Goal: Information Seeking & Learning: Understand process/instructions

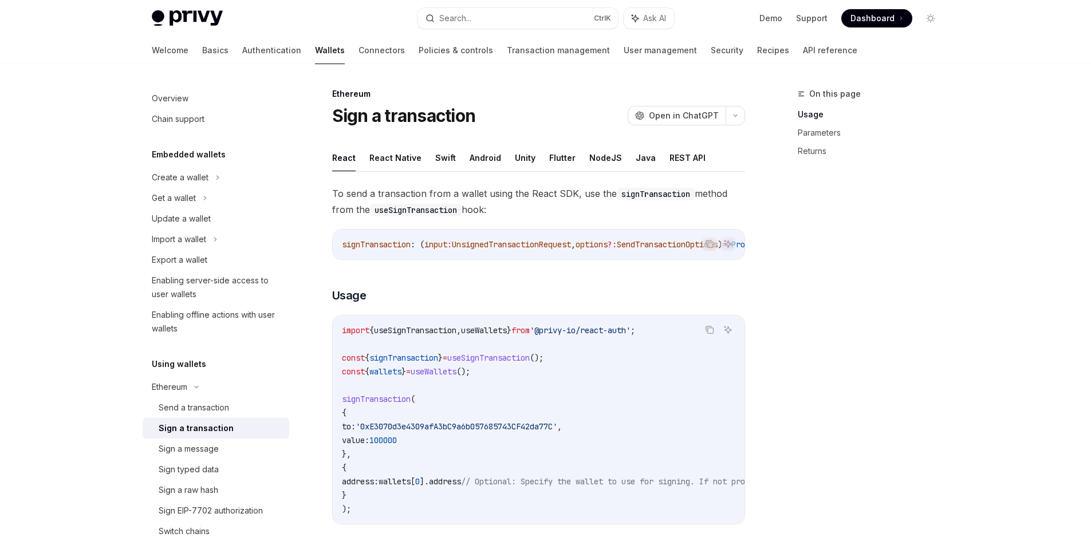
scroll to position [115, 0]
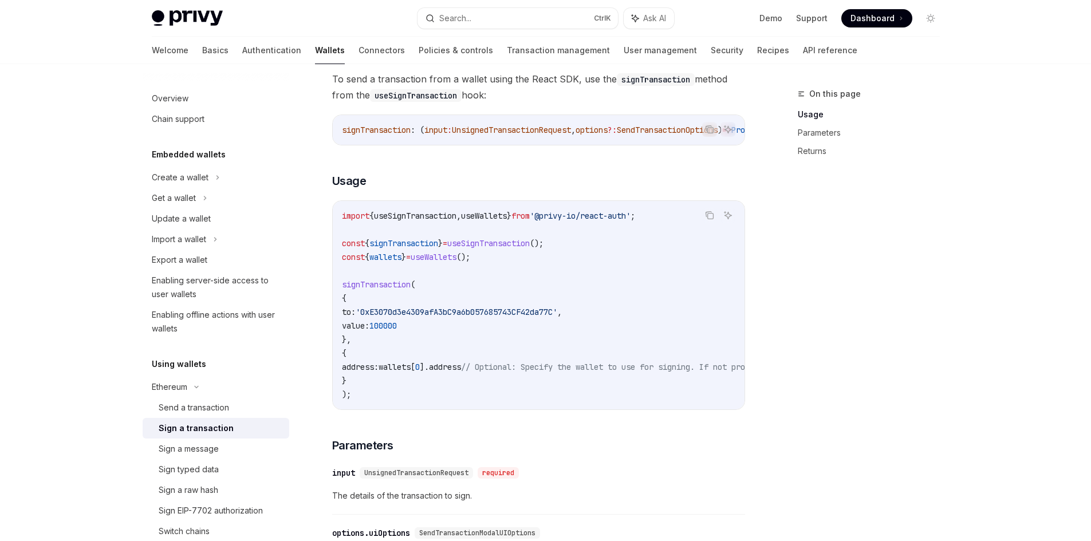
click at [353, 239] on code "import { useSignTransaction , useWallets } from '@privy-io/react-auth' ; const …" at bounding box center [642, 305] width 600 height 192
click at [465, 255] on code "import { useSignTransaction , useWallets } from '@privy-io/react-auth' ; const …" at bounding box center [642, 305] width 600 height 192
drag, startPoint x: 465, startPoint y: 255, endPoint x: 438, endPoint y: 309, distance: 59.7
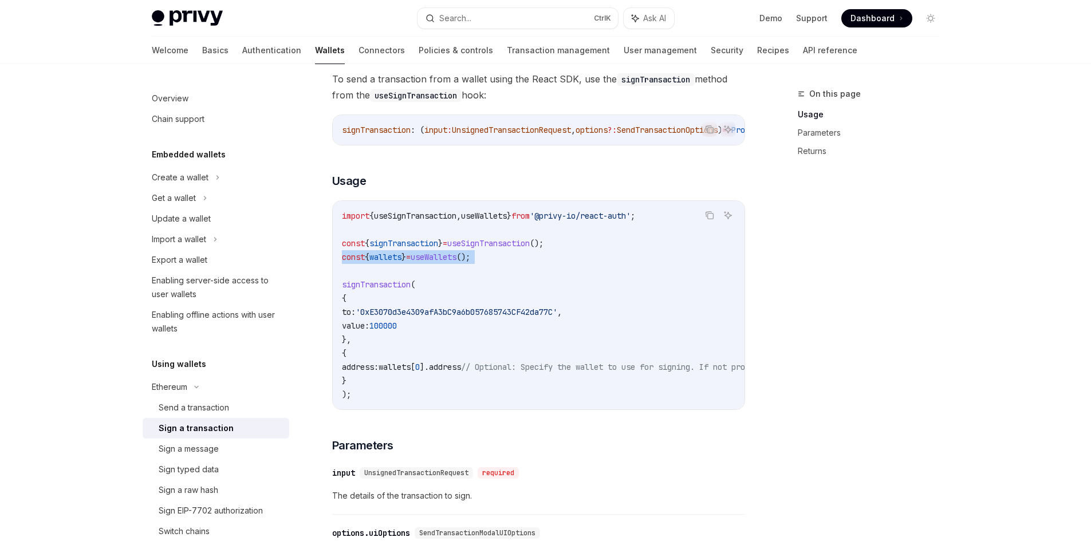
click at [464, 257] on code "import { useSignTransaction , useWallets } from '@privy-io/react-auth' ; const …" at bounding box center [642, 305] width 600 height 192
click at [438, 309] on code "import { useSignTransaction , useWallets } from '@privy-io/react-auth' ; const …" at bounding box center [642, 305] width 600 height 192
click at [437, 309] on code "import { useSignTransaction , useWallets } from '@privy-io/react-auth' ; const …" at bounding box center [642, 305] width 600 height 192
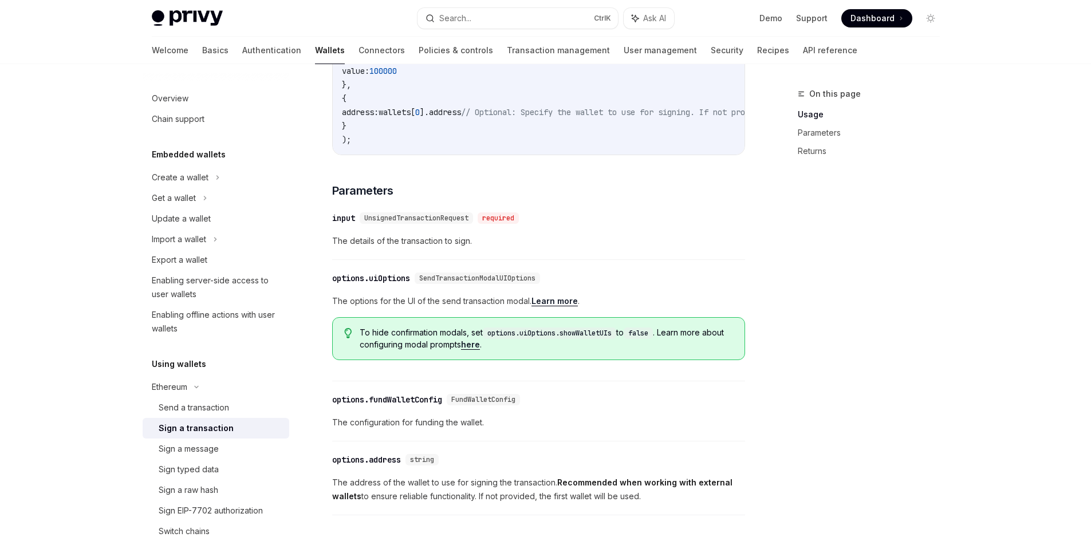
scroll to position [401, 0]
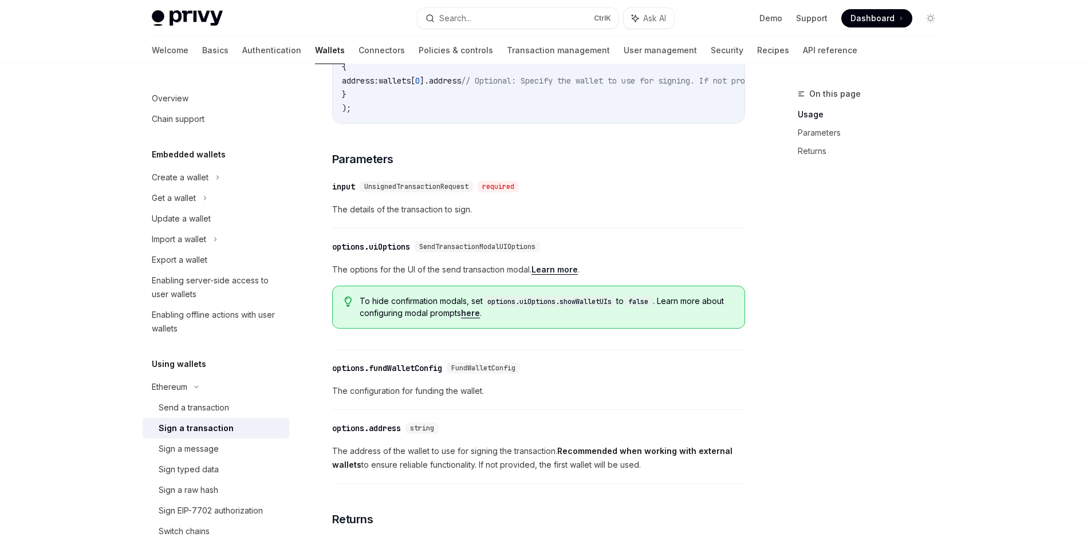
click at [406, 192] on div "UnsignedTransactionRequest" at bounding box center [416, 186] width 113 height 11
click at [419, 191] on span "UnsignedTransactionRequest" at bounding box center [416, 186] width 104 height 9
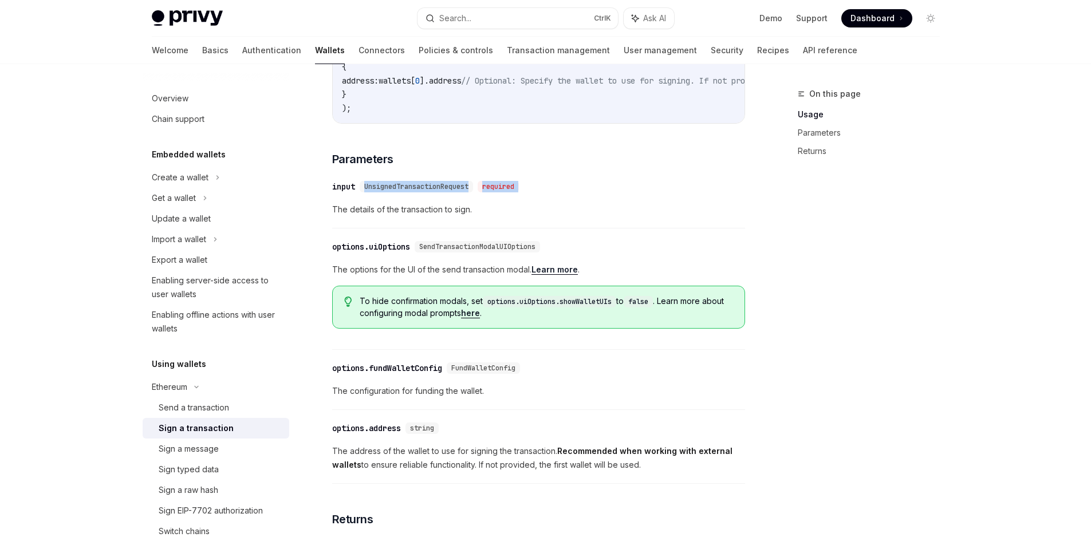
click at [419, 191] on span "UnsignedTransactionRequest" at bounding box center [416, 186] width 104 height 9
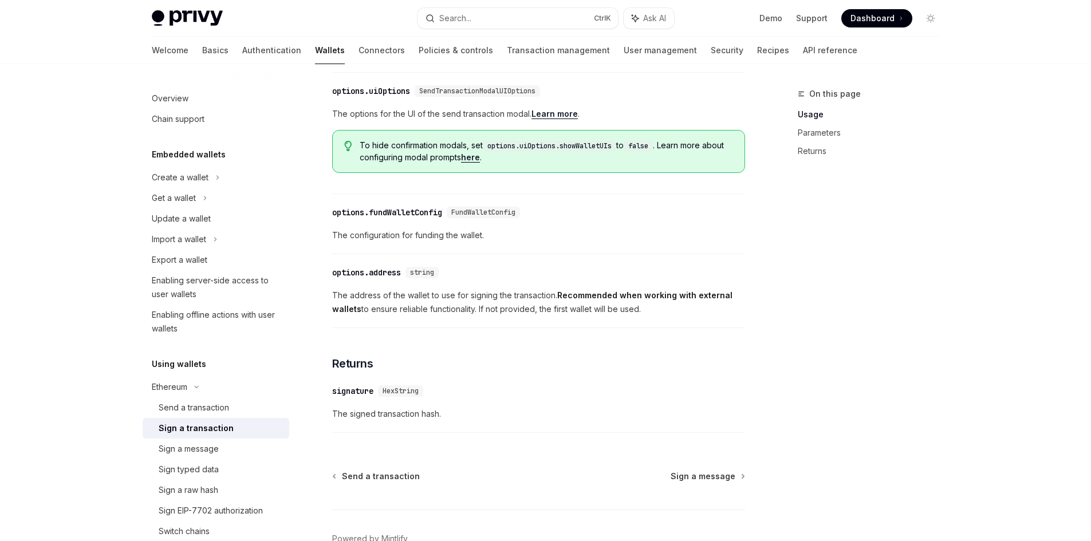
scroll to position [630, 0]
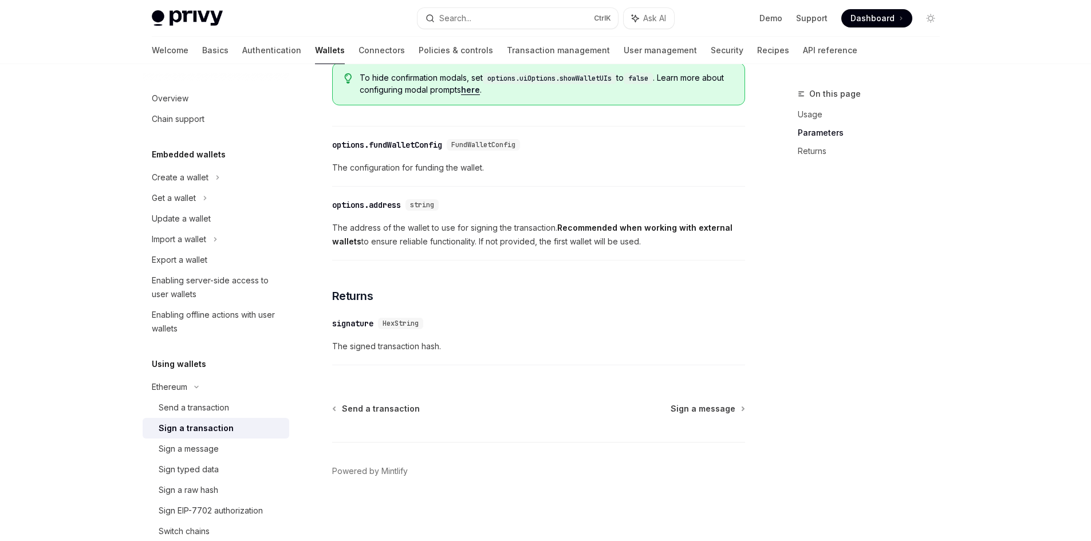
click at [425, 239] on span "The address of the wallet to use for signing the transaction. Recommended when …" at bounding box center [538, 234] width 413 height 27
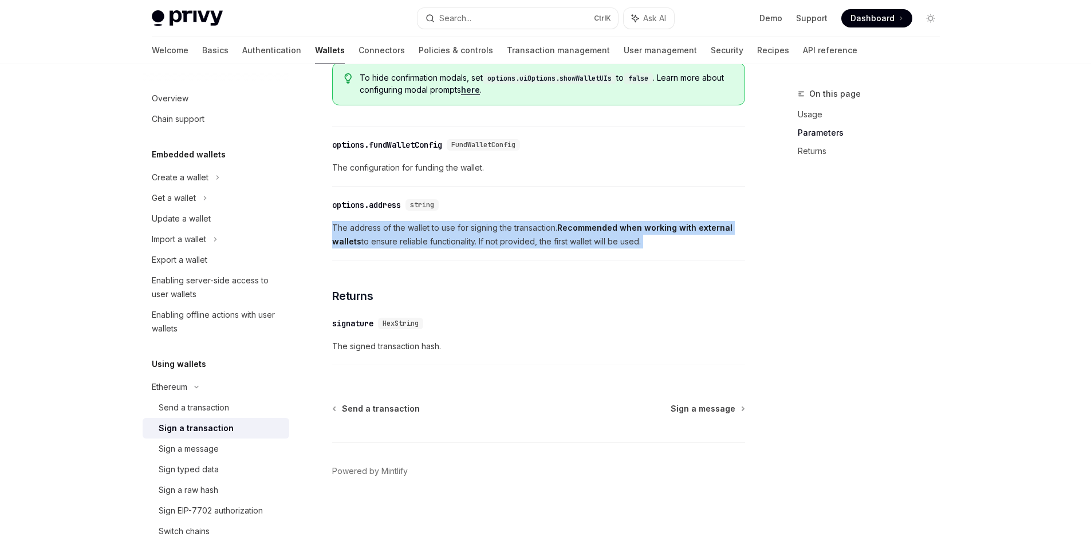
click at [425, 239] on span "The address of the wallet to use for signing the transaction. Recommended when …" at bounding box center [538, 234] width 413 height 27
click at [466, 233] on span "The address of the wallet to use for signing the transaction. Recommended when …" at bounding box center [538, 234] width 413 height 27
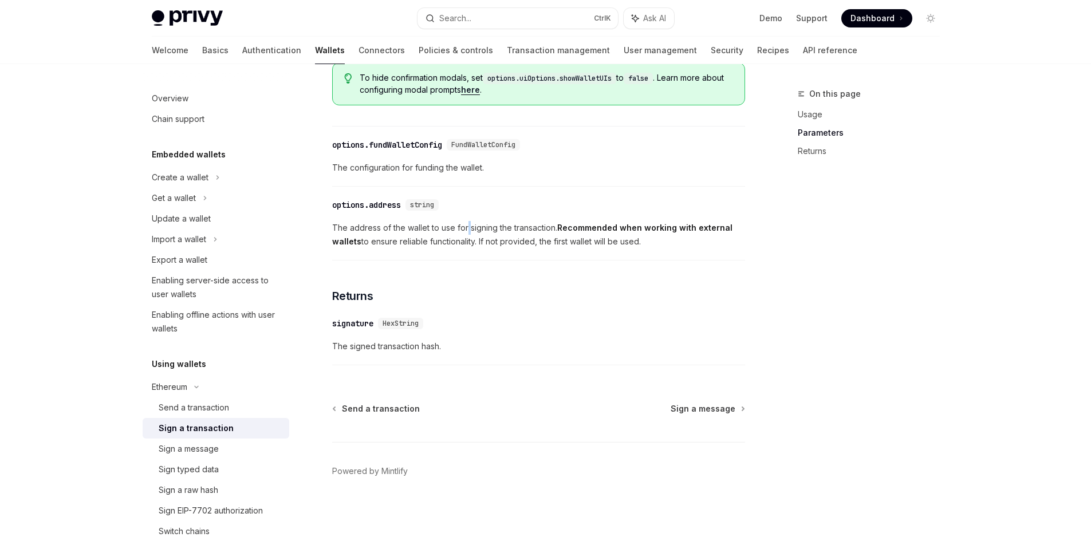
click at [466, 233] on span "The address of the wallet to use for signing the transaction. Recommended when …" at bounding box center [538, 234] width 413 height 27
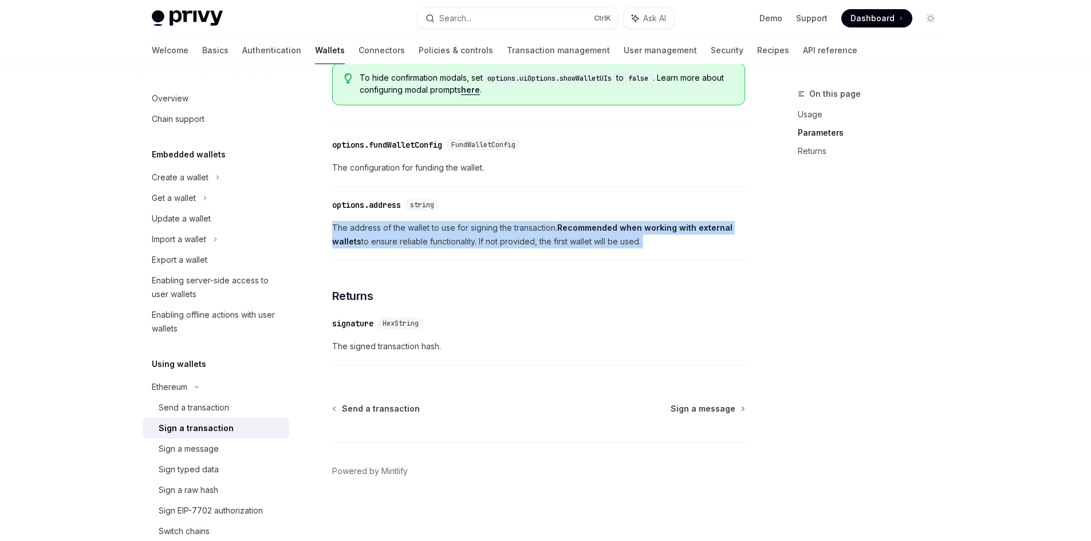
click at [466, 233] on span "The address of the wallet to use for signing the transaction. Recommended when …" at bounding box center [538, 234] width 413 height 27
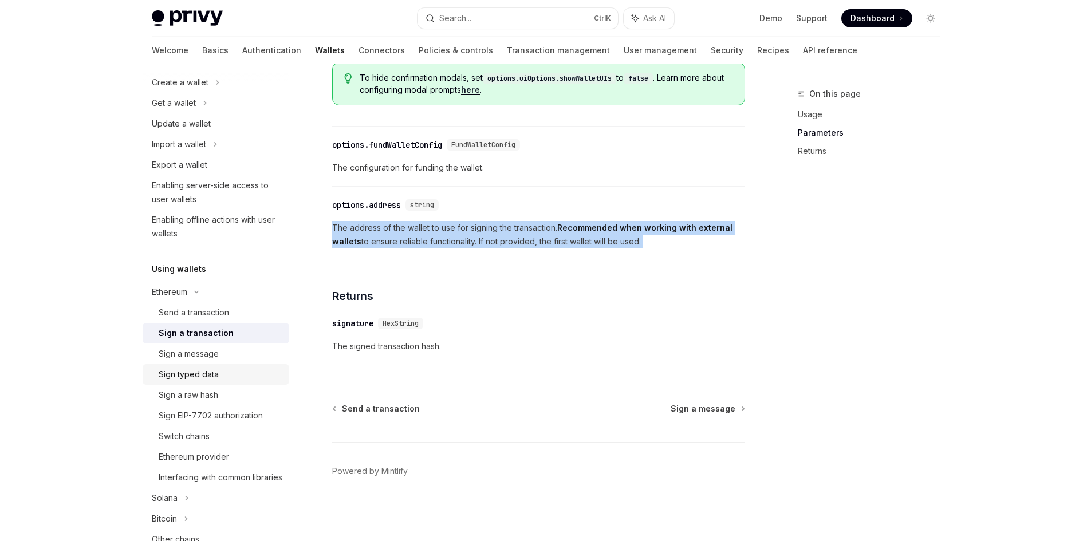
scroll to position [115, 0]
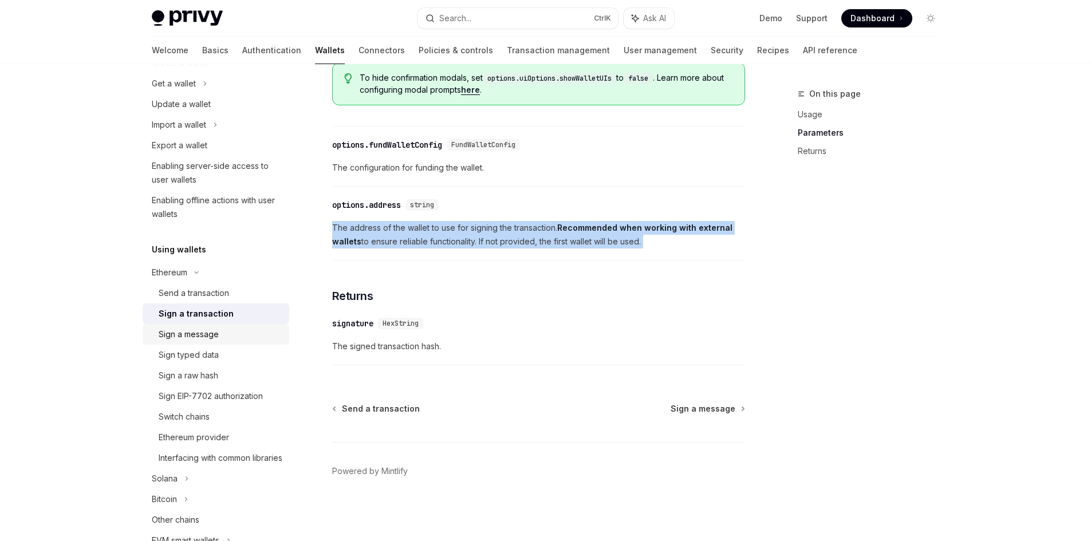
click at [182, 332] on div "Sign a message" at bounding box center [189, 335] width 60 height 14
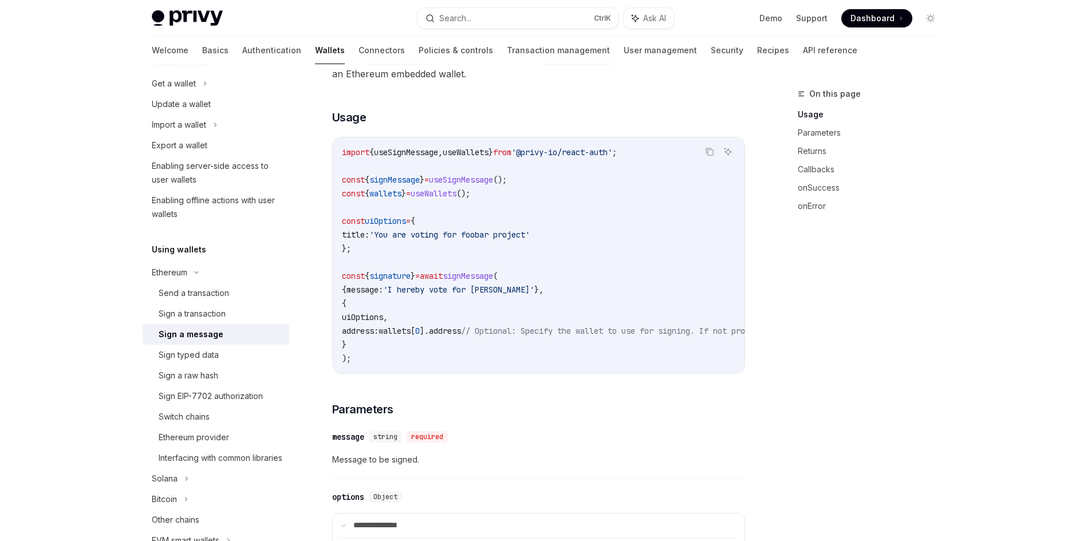
scroll to position [172, 0]
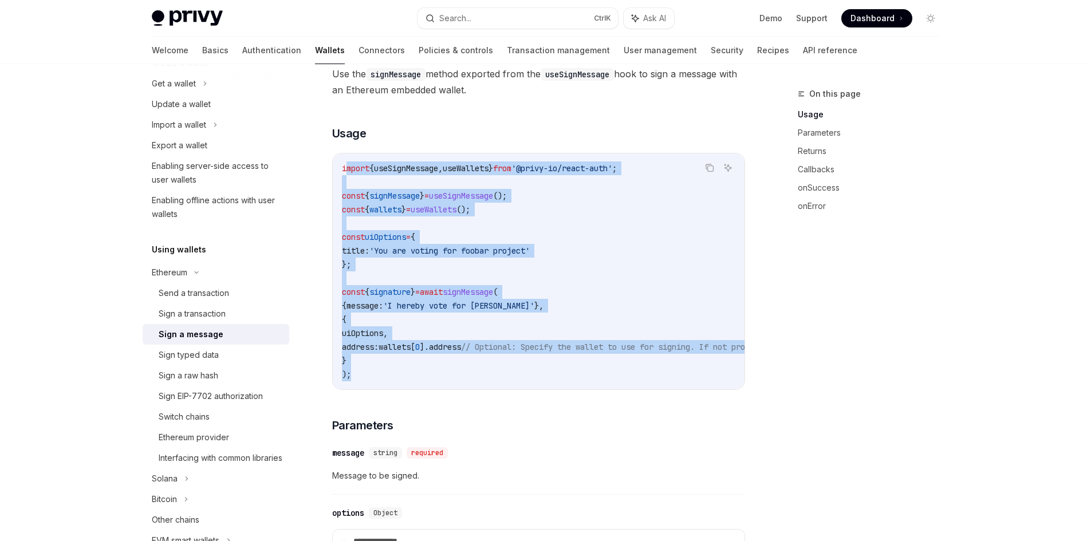
drag, startPoint x: 355, startPoint y: 380, endPoint x: 347, endPoint y: 154, distance: 225.8
click at [347, 154] on div "import { useSignMessage , useWallets } from '@privy-io/react-auth' ; const { si…" at bounding box center [539, 271] width 412 height 236
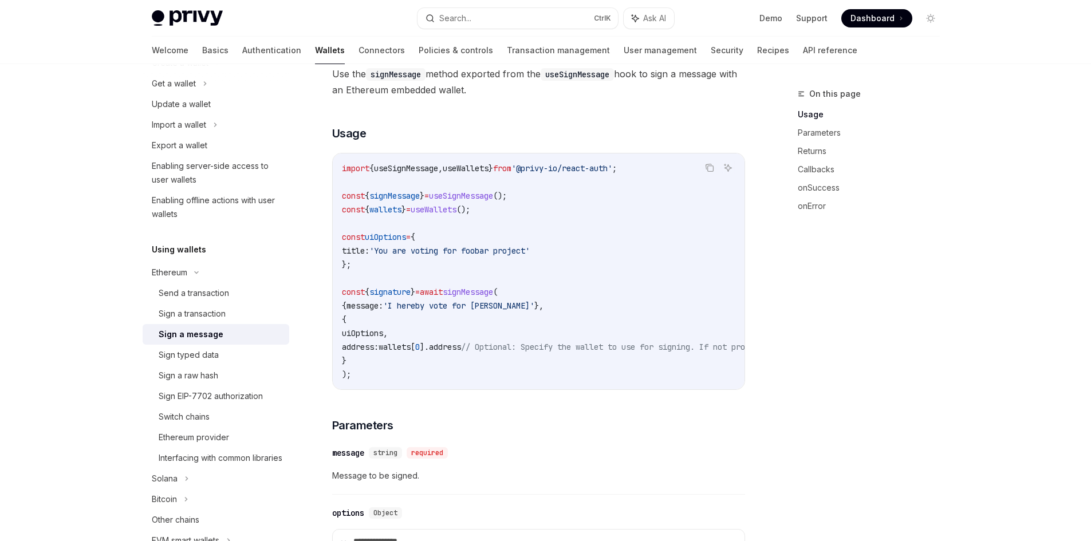
click at [341, 173] on div "import { useSignMessage , useWallets } from '@privy-io/react-auth' ; const { si…" at bounding box center [539, 271] width 412 height 236
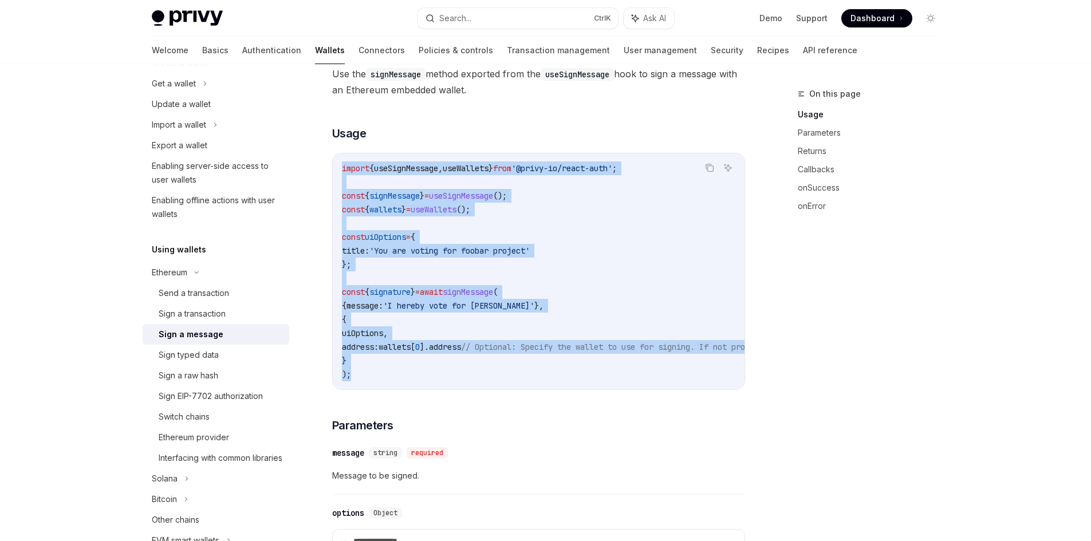
drag, startPoint x: 342, startPoint y: 168, endPoint x: 409, endPoint y: 372, distance: 214.6
click at [409, 372] on code "import { useSignMessage , useWallets } from '@privy-io/react-auth' ; const { si…" at bounding box center [642, 272] width 600 height 220
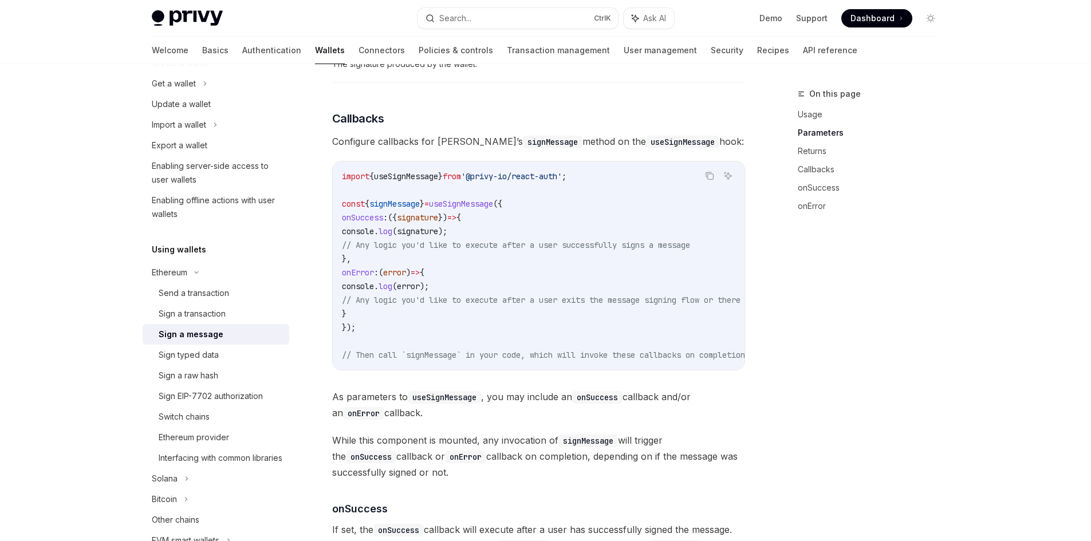
scroll to position [974, 0]
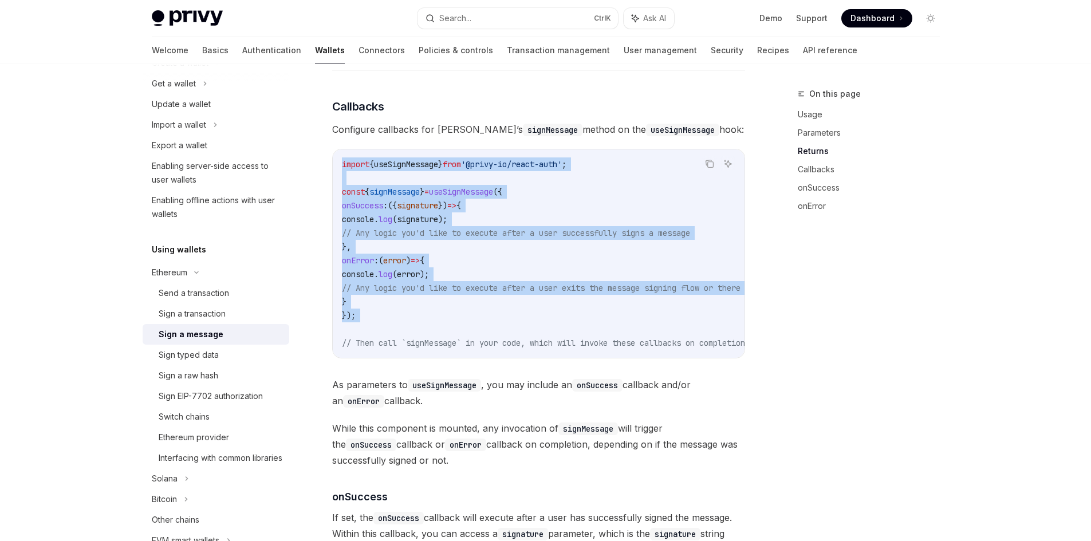
drag, startPoint x: 340, startPoint y: 170, endPoint x: 452, endPoint y: 332, distance: 197.6
click at [452, 332] on div "import { useSignMessage } from '@privy-io/react-auth' ; const { signMessage } =…" at bounding box center [539, 253] width 412 height 208
click at [452, 332] on code "import { useSignMessage } from '@privy-io/react-auth' ; const { signMessage } =…" at bounding box center [582, 254] width 481 height 192
drag, startPoint x: 403, startPoint y: 314, endPoint x: 343, endPoint y: 170, distance: 156.6
click at [343, 170] on code "import { useSignMessage } from '@privy-io/react-auth' ; const { signMessage } =…" at bounding box center [582, 254] width 481 height 192
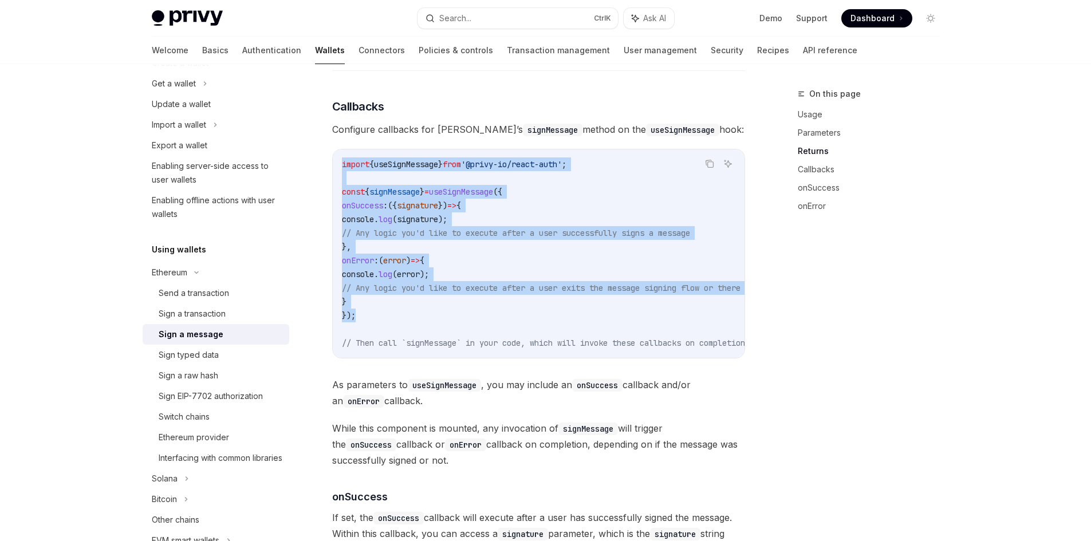
click at [343, 170] on span "import" at bounding box center [355, 164] width 27 height 10
drag, startPoint x: 342, startPoint y: 170, endPoint x: 444, endPoint y: 337, distance: 195.9
click at [444, 337] on code "import { useSignMessage } from '@privy-io/react-auth' ; const { signMessage } =…" at bounding box center [582, 254] width 481 height 192
click at [443, 335] on code "import { useSignMessage } from '@privy-io/react-auth' ; const { signMessage } =…" at bounding box center [582, 254] width 481 height 192
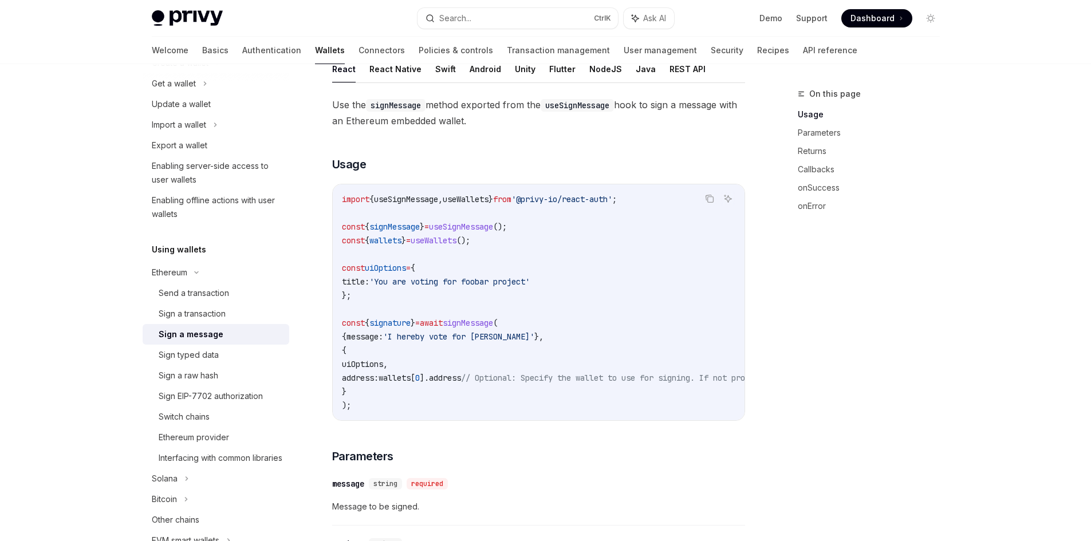
scroll to position [155, 0]
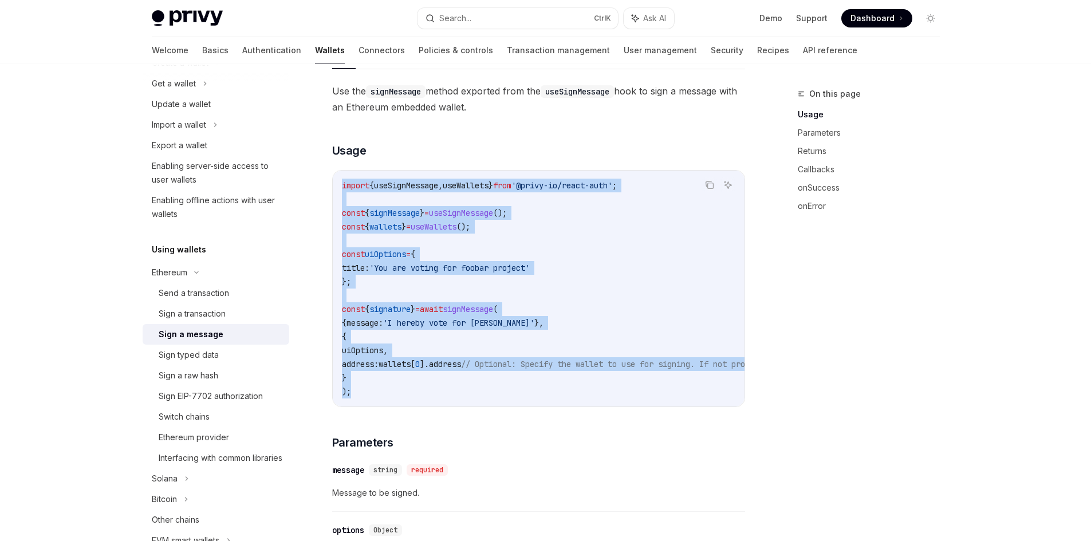
drag, startPoint x: 340, startPoint y: 180, endPoint x: 451, endPoint y: 388, distance: 236.2
click at [451, 388] on div "import { useSignMessage , useWallets } from '@privy-io/react-auth' ; const { si…" at bounding box center [539, 289] width 412 height 236
click at [451, 388] on code "import { useSignMessage , useWallets } from '@privy-io/react-auth' ; const { si…" at bounding box center [642, 289] width 600 height 220
drag, startPoint x: 375, startPoint y: 362, endPoint x: 375, endPoint y: 373, distance: 11.5
click at [375, 361] on span "address:" at bounding box center [360, 364] width 37 height 10
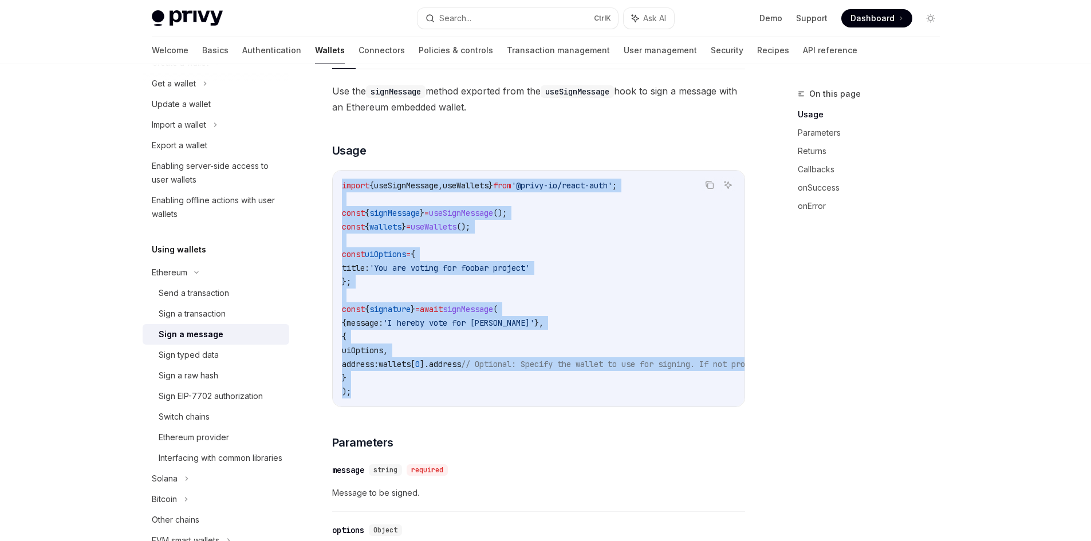
click at [372, 388] on code "import { useSignMessage , useWallets } from '@privy-io/react-auth' ; const { si…" at bounding box center [642, 289] width 600 height 220
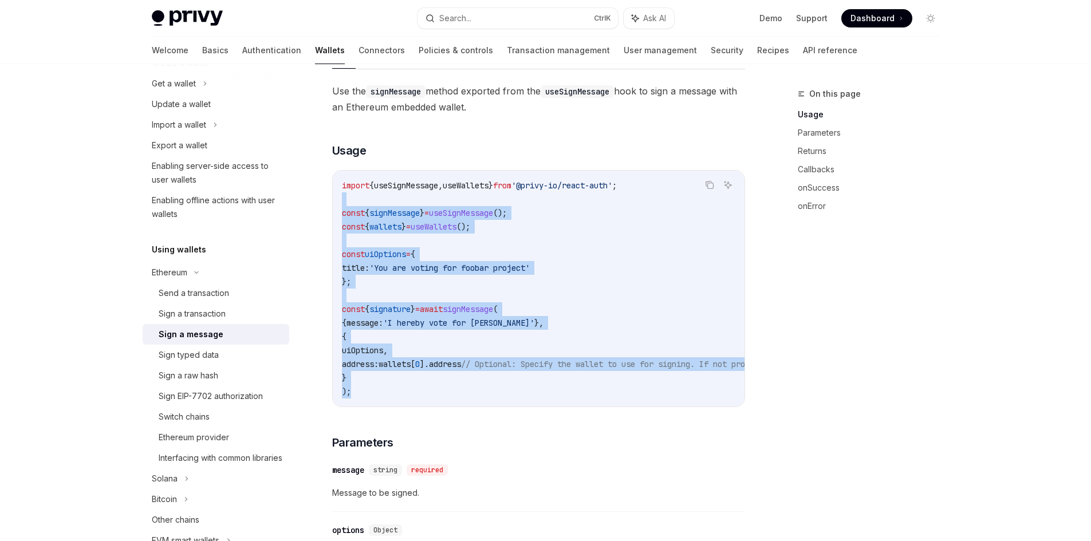
drag, startPoint x: 363, startPoint y: 396, endPoint x: 336, endPoint y: 194, distance: 204.5
click at [336, 194] on div "import { useSignMessage , useWallets } from '@privy-io/react-auth' ; const { si…" at bounding box center [539, 289] width 412 height 236
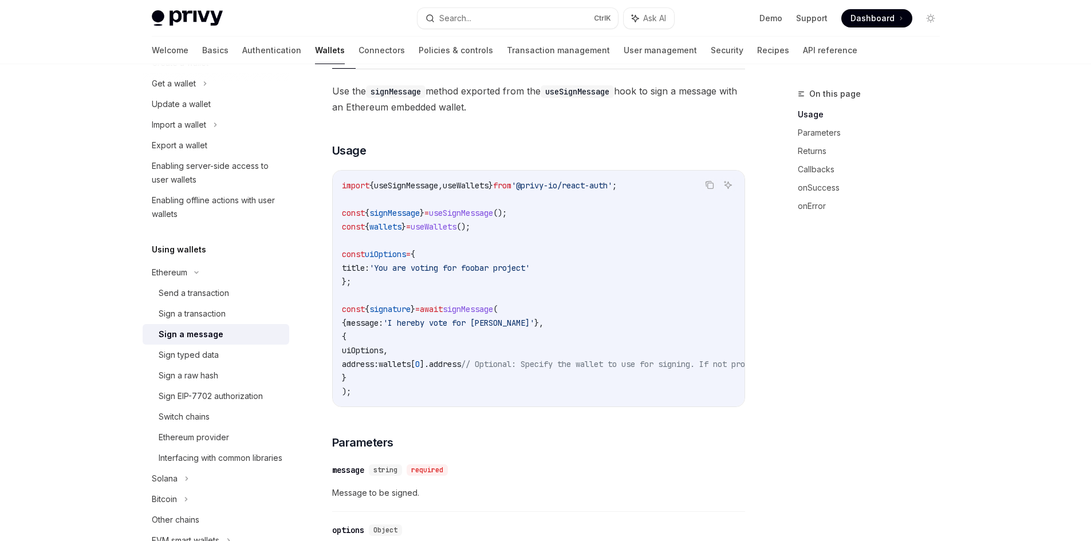
click at [345, 183] on span "import" at bounding box center [355, 185] width 27 height 10
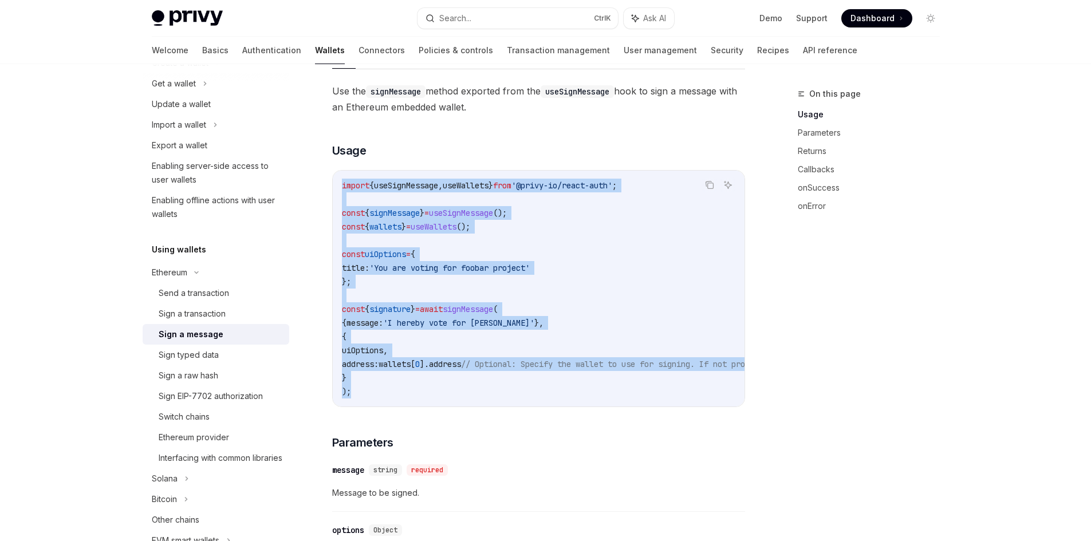
drag, startPoint x: 341, startPoint y: 182, endPoint x: 440, endPoint y: 399, distance: 238.4
click at [440, 399] on div "import { useSignMessage , useWallets } from '@privy-io/react-auth' ; const { si…" at bounding box center [539, 289] width 412 height 236
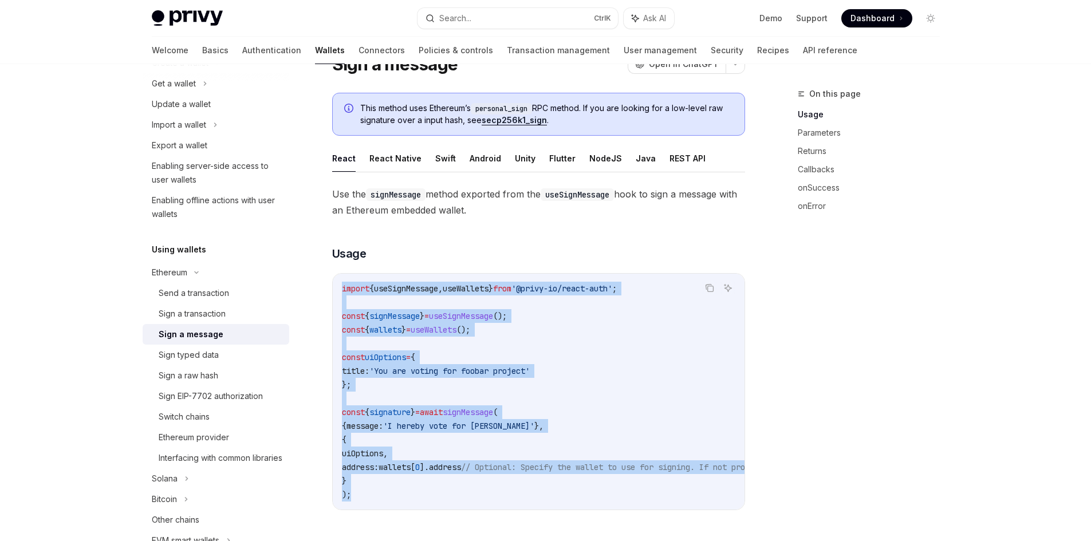
scroll to position [0, 0]
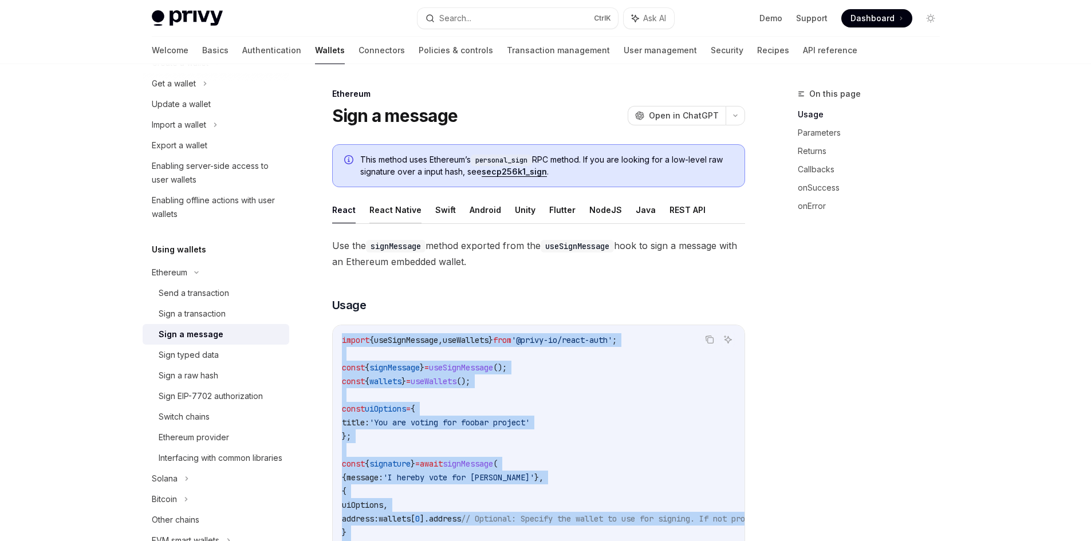
click at [374, 207] on button "React Native" at bounding box center [395, 209] width 52 height 27
type textarea "*"
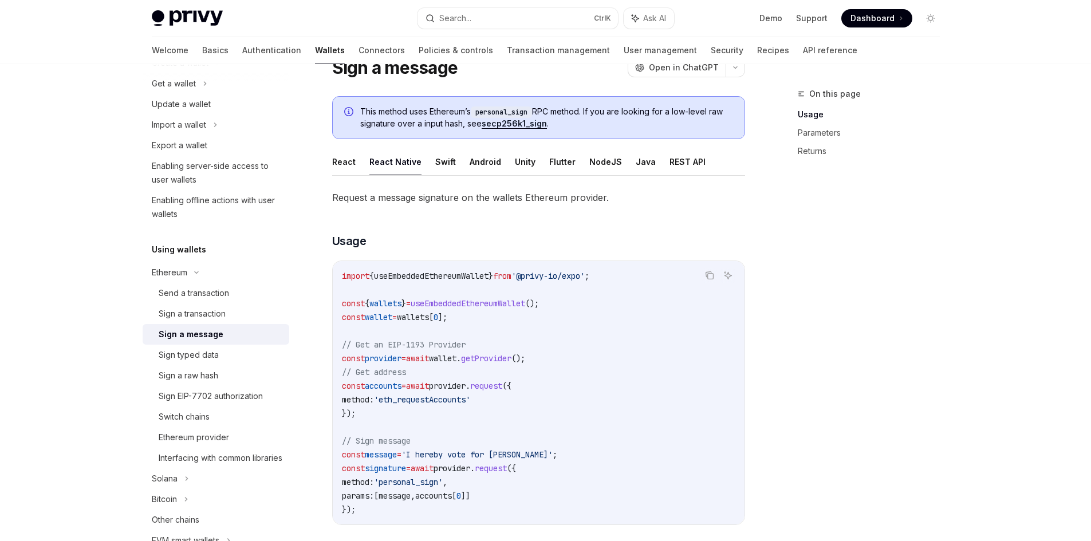
scroll to position [229, 0]
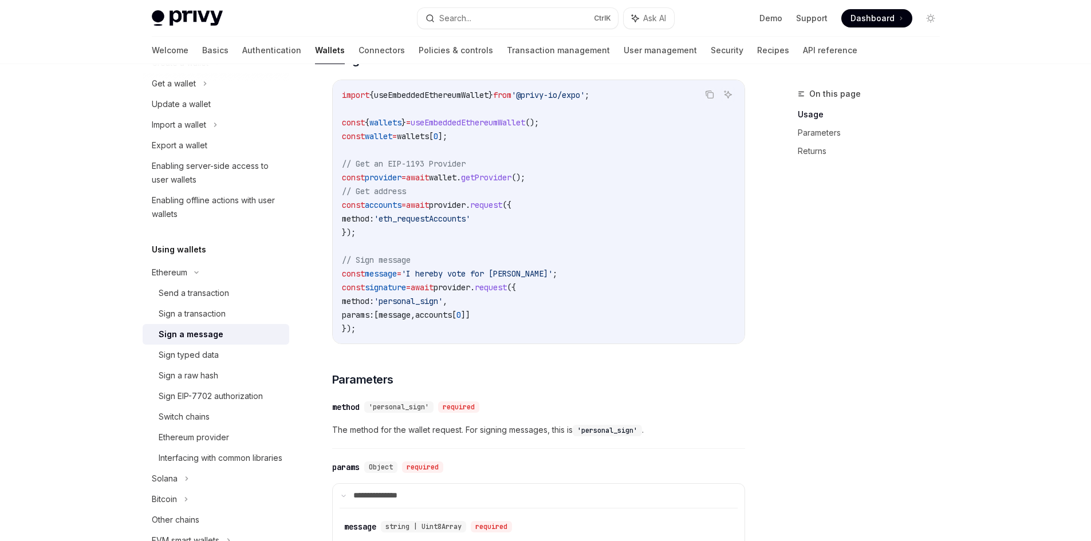
click at [434, 286] on span "await" at bounding box center [422, 287] width 23 height 10
click at [450, 274] on span "'I hereby vote for [PERSON_NAME]'" at bounding box center [477, 274] width 151 height 10
click at [477, 273] on span "'I hereby vote for [PERSON_NAME]'" at bounding box center [477, 274] width 151 height 10
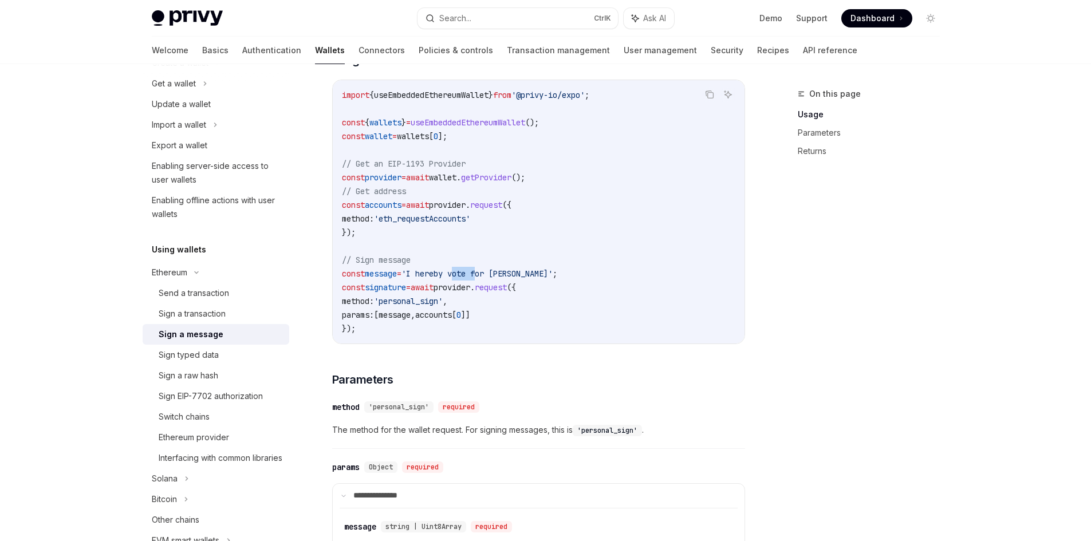
click at [477, 273] on span "'I hereby vote for [PERSON_NAME]'" at bounding box center [477, 274] width 151 height 10
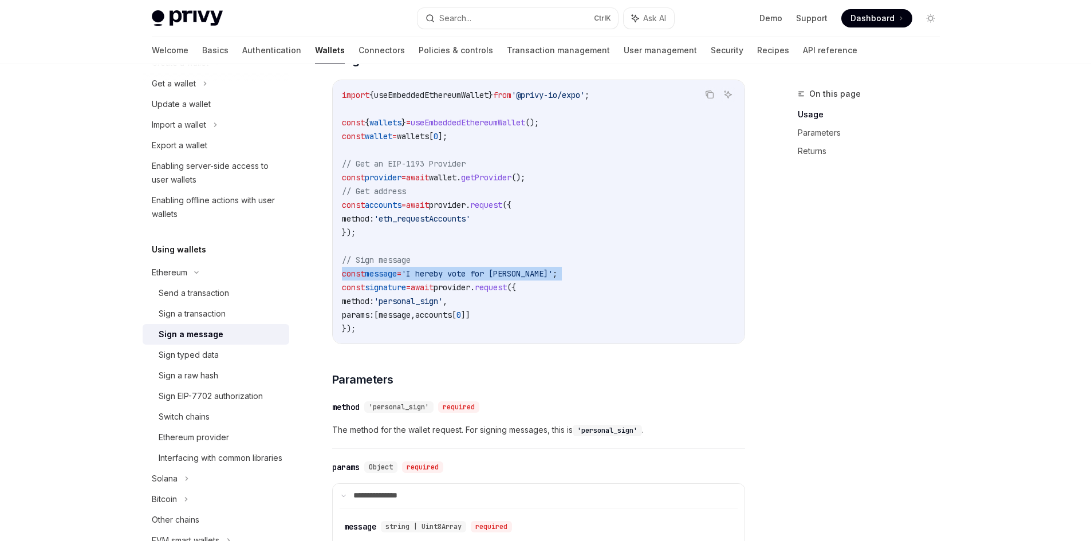
click at [506, 271] on span "'I hereby vote for [PERSON_NAME]'" at bounding box center [477, 274] width 151 height 10
drag, startPoint x: 506, startPoint y: 271, endPoint x: 448, endPoint y: 273, distance: 57.9
click at [501, 273] on span "'I hereby vote for [PERSON_NAME]'" at bounding box center [477, 274] width 151 height 10
click at [448, 273] on span "'I hereby vote for [PERSON_NAME]'" at bounding box center [477, 274] width 151 height 10
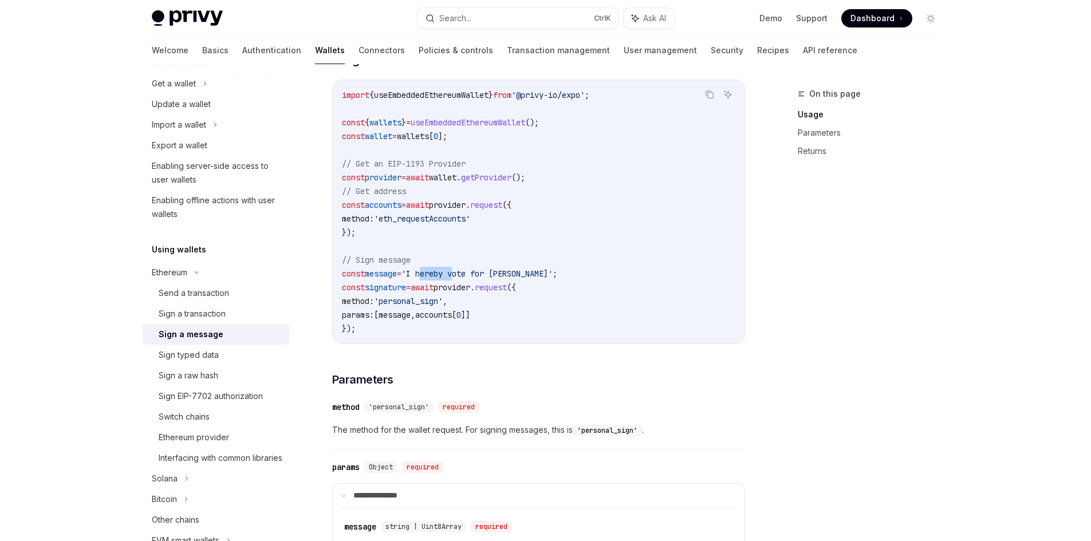
click at [448, 273] on span "'I hereby vote for [PERSON_NAME]'" at bounding box center [477, 274] width 151 height 10
drag, startPoint x: 448, startPoint y: 273, endPoint x: 477, endPoint y: 273, distance: 28.6
click at [448, 272] on span "'I hereby vote for [PERSON_NAME]'" at bounding box center [477, 274] width 151 height 10
click at [488, 271] on span "'I hereby vote for [PERSON_NAME]'" at bounding box center [477, 274] width 151 height 10
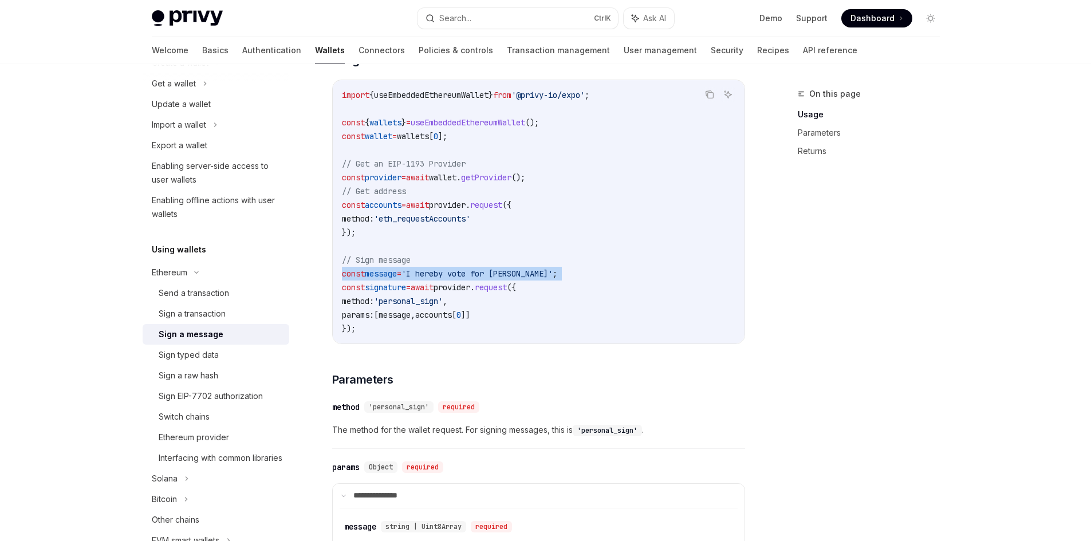
click at [488, 271] on span "'I hereby vote for [PERSON_NAME]'" at bounding box center [477, 274] width 151 height 10
click at [477, 278] on span "'I hereby vote for [PERSON_NAME]'" at bounding box center [477, 274] width 151 height 10
drag, startPoint x: 477, startPoint y: 278, endPoint x: 439, endPoint y: 298, distance: 43.0
click at [477, 278] on span "'I hereby vote for [PERSON_NAME]'" at bounding box center [477, 274] width 151 height 10
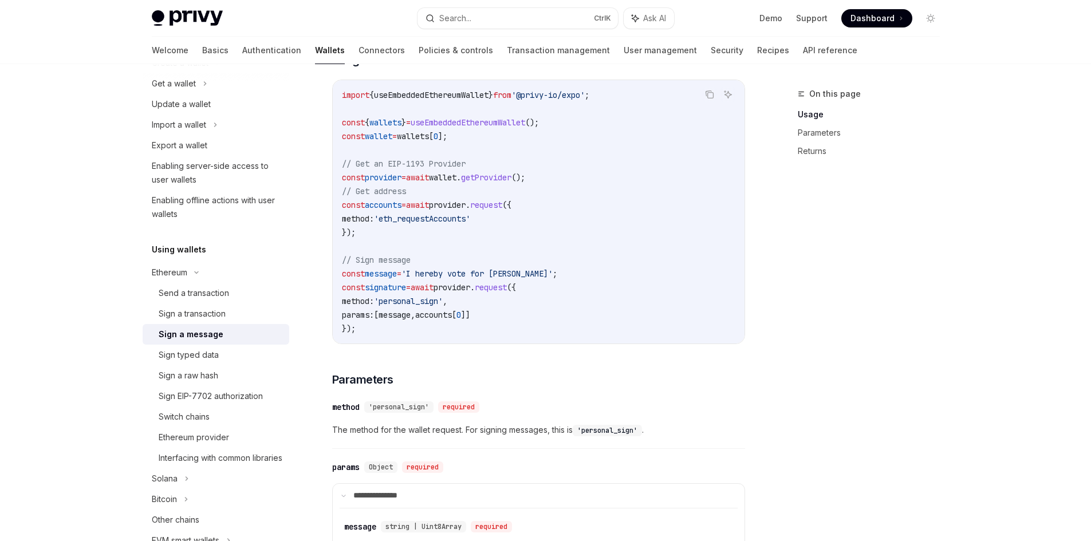
click at [439, 298] on span "'personal_sign'" at bounding box center [408, 301] width 69 height 10
click at [443, 302] on span "'personal_sign'" at bounding box center [408, 301] width 69 height 10
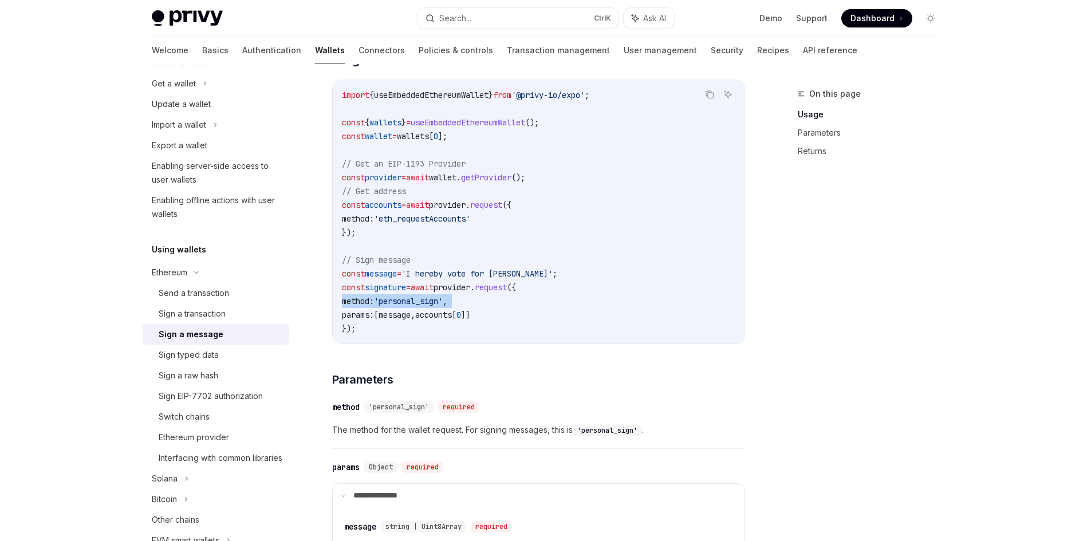
click at [399, 301] on span "'personal_sign'" at bounding box center [408, 301] width 69 height 10
click at [427, 298] on span "'personal_sign'" at bounding box center [408, 301] width 69 height 10
click at [439, 316] on span "accounts" at bounding box center [433, 315] width 37 height 10
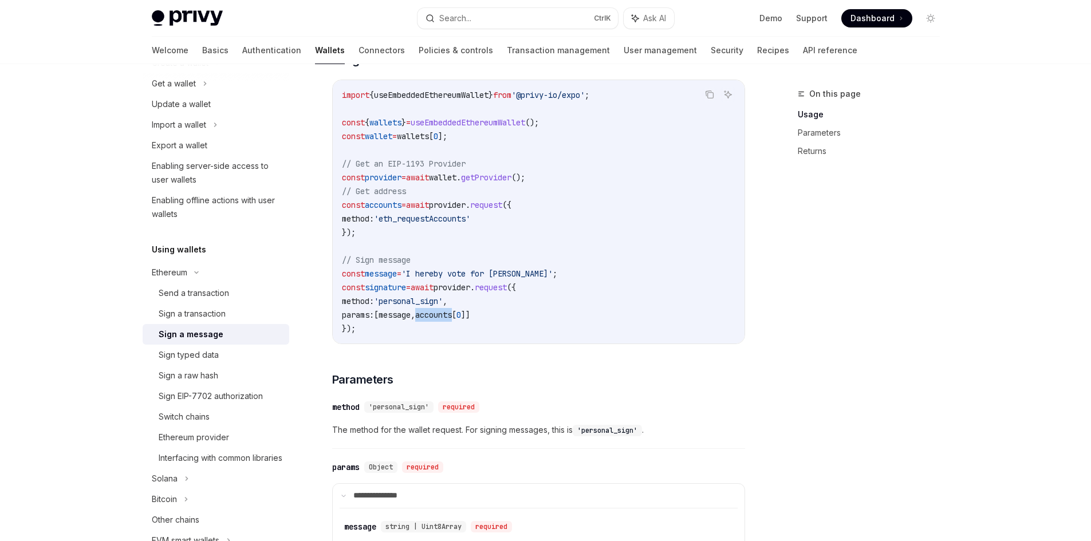
click at [439, 316] on span "accounts" at bounding box center [433, 315] width 37 height 10
